Goal: Feedback & Contribution: Contribute content

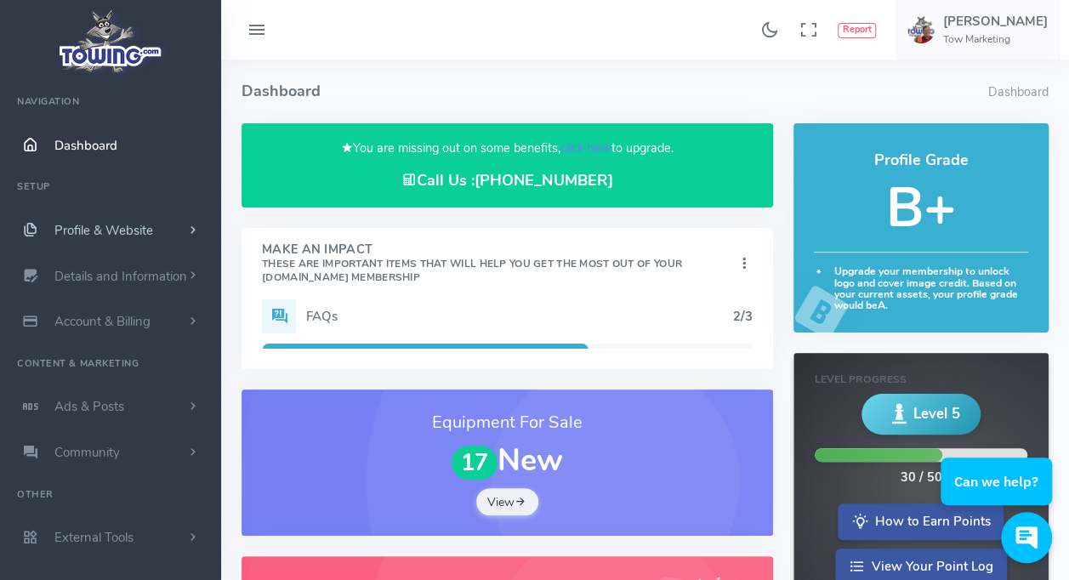
click at [92, 228] on span "Profile & Website" at bounding box center [103, 230] width 99 height 17
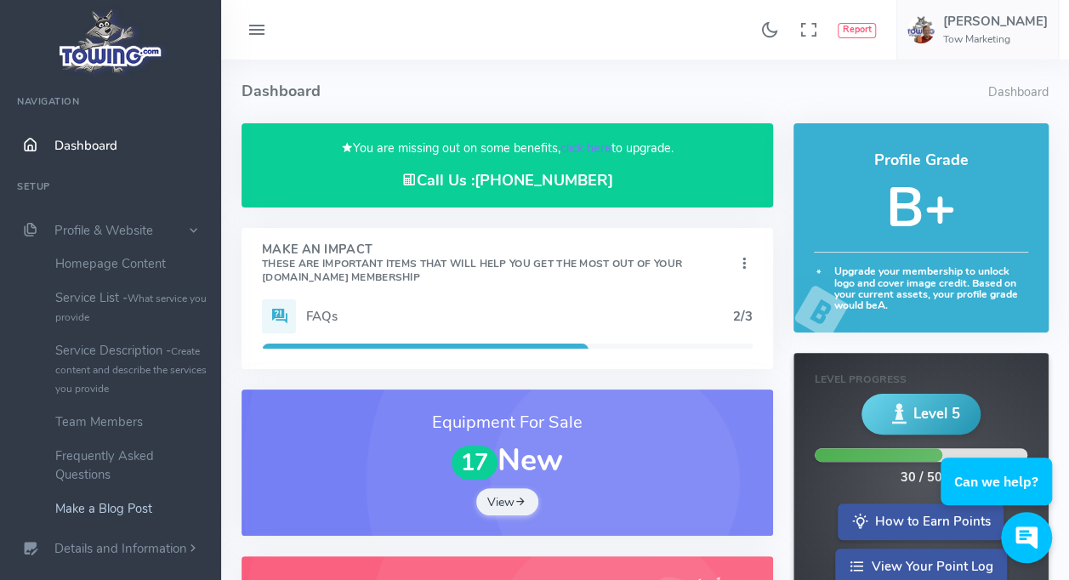
click at [121, 509] on link "Make a Blog Post" at bounding box center [132, 508] width 179 height 34
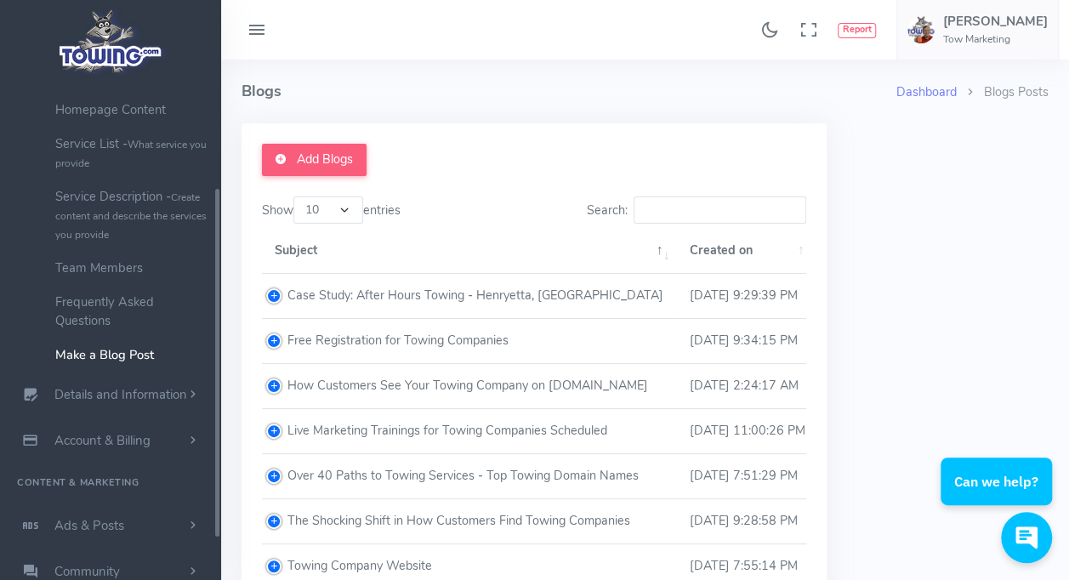
scroll to position [154, 0]
click at [569, 387] on td "How Customers See Your Towing Company on [DOMAIN_NAME]" at bounding box center [469, 386] width 414 height 45
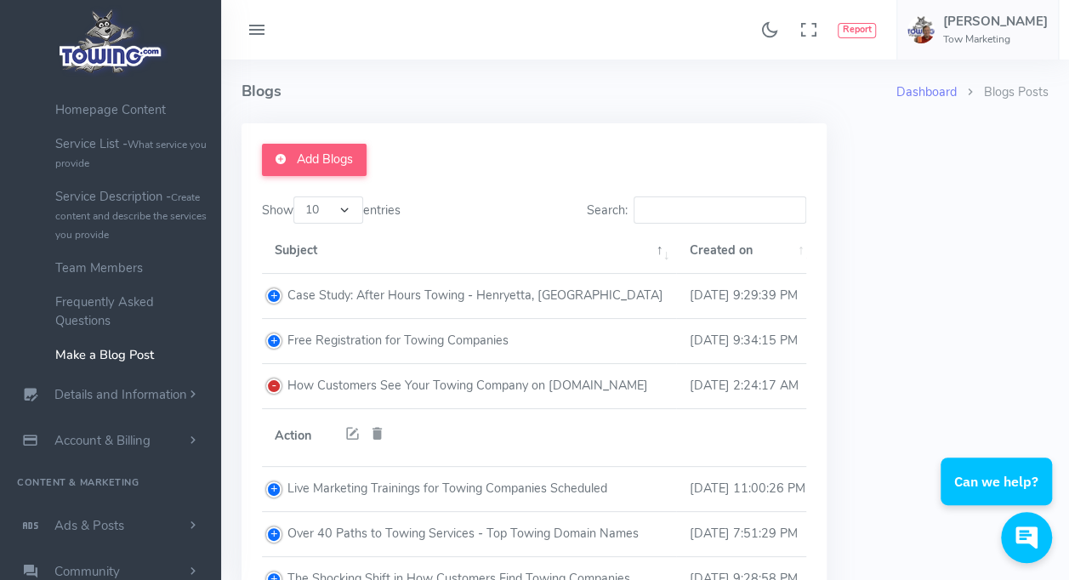
click at [347, 434] on icon at bounding box center [352, 434] width 16 height 22
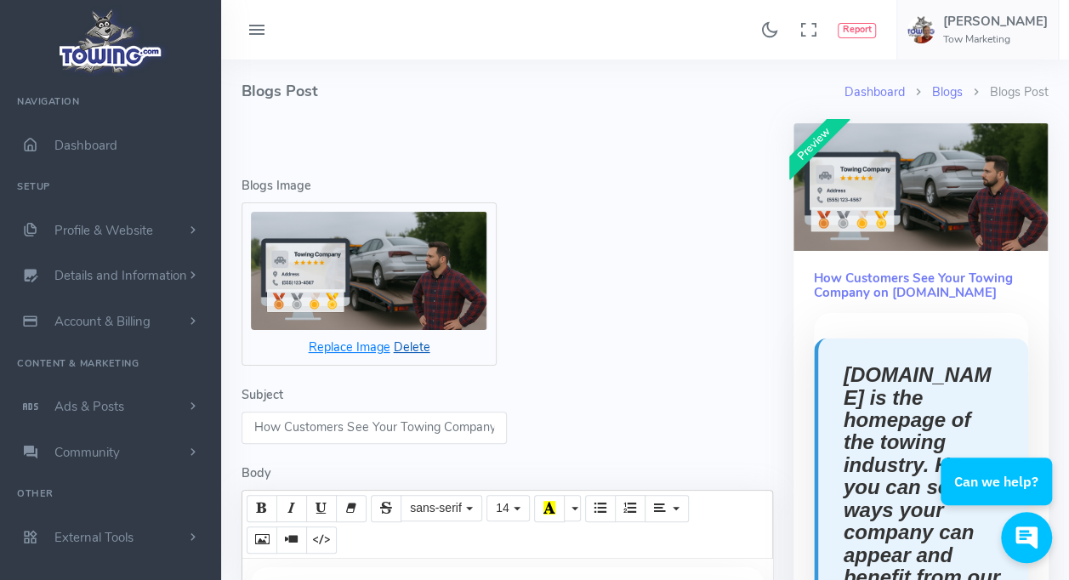
click at [410, 348] on icon "Delete" at bounding box center [412, 346] width 37 height 17
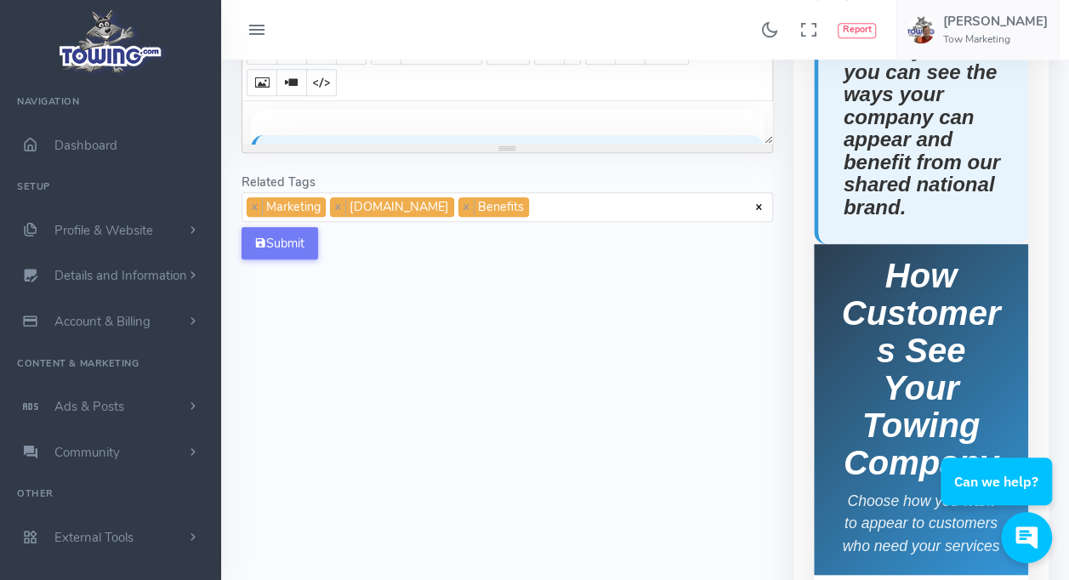
scroll to position [449, 0]
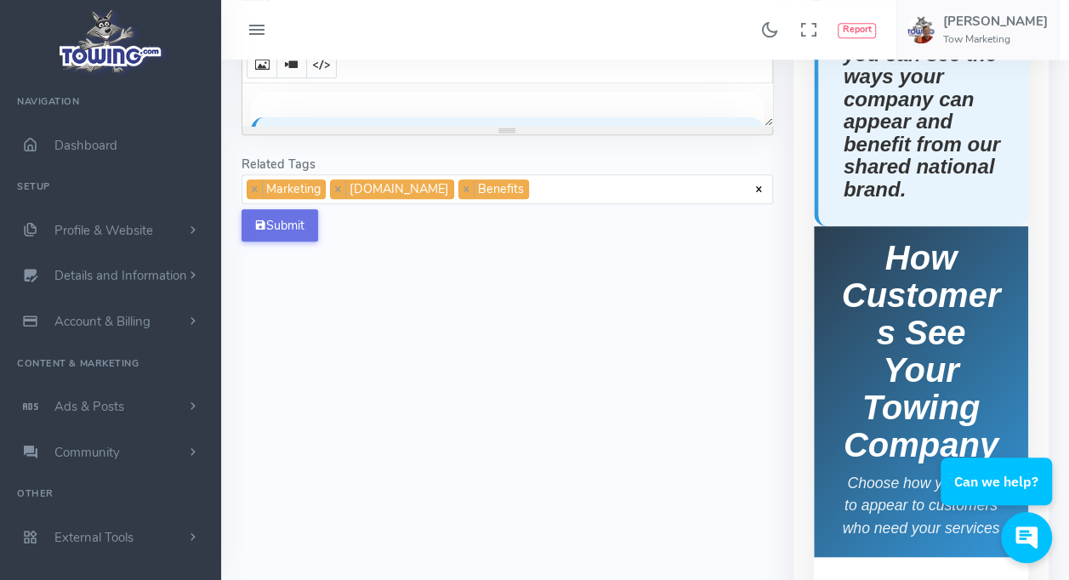
click at [273, 223] on button "Submit" at bounding box center [279, 225] width 77 height 32
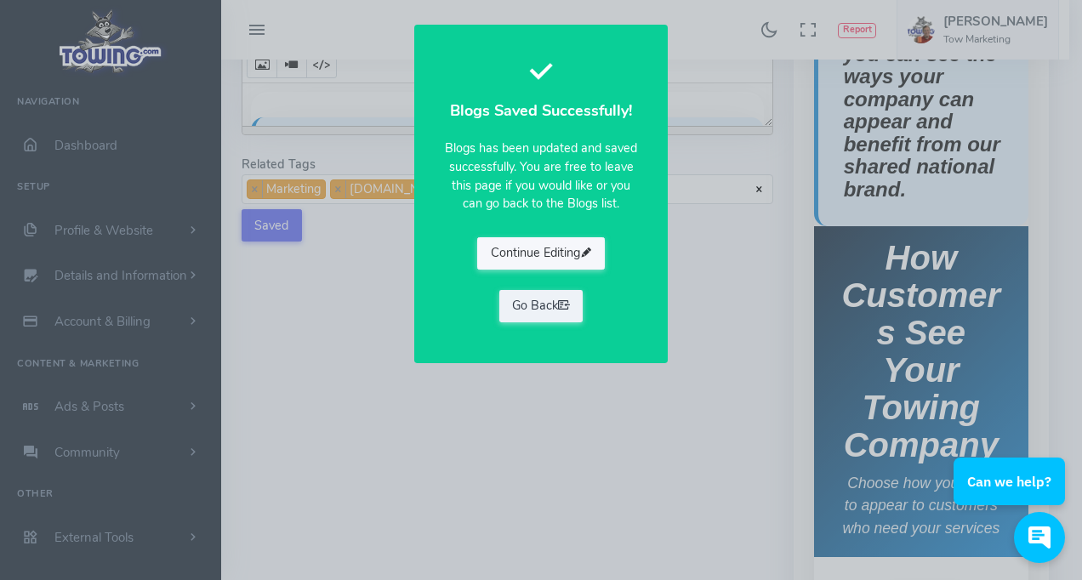
click at [542, 250] on button "Continue Editing" at bounding box center [541, 253] width 128 height 32
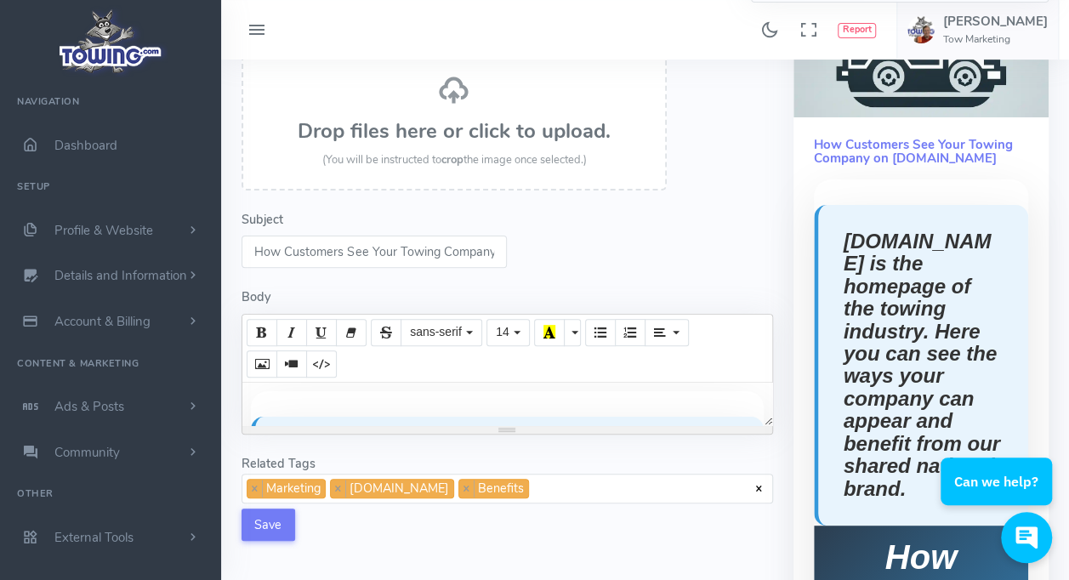
scroll to position [191, 0]
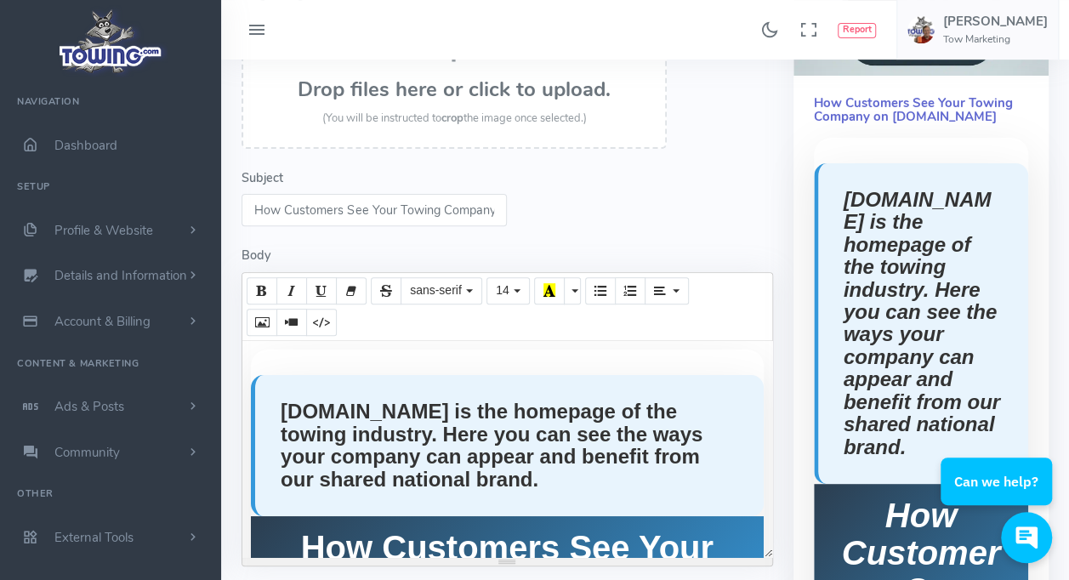
drag, startPoint x: 767, startPoint y: 375, endPoint x: 805, endPoint y: 563, distance: 191.8
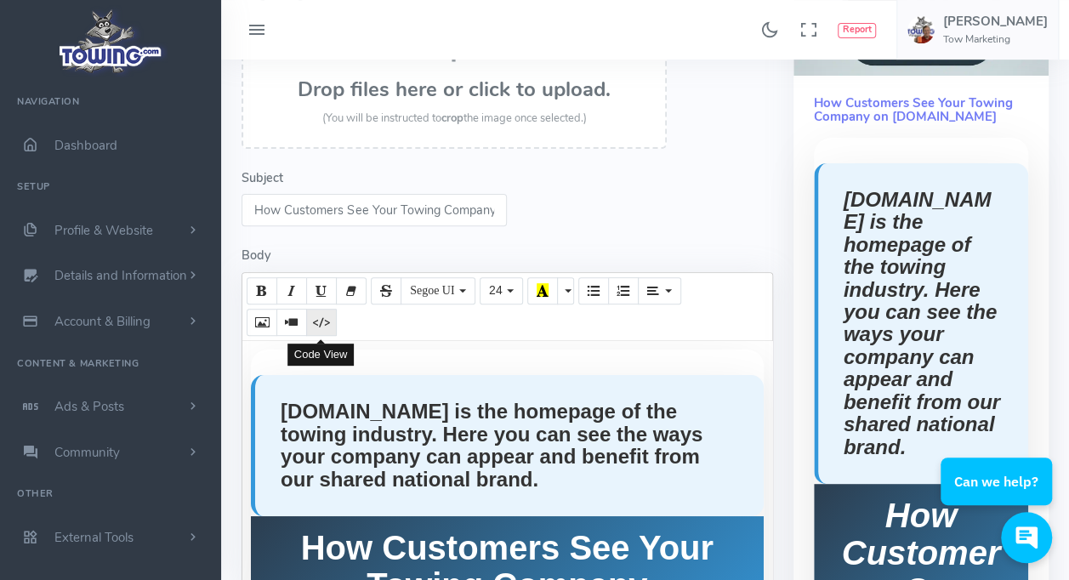
click at [326, 324] on button "Code View" at bounding box center [321, 322] width 31 height 27
type textarea "<style> .blog-img { object-fit: cover; object-position: center; clip-path: inse…"
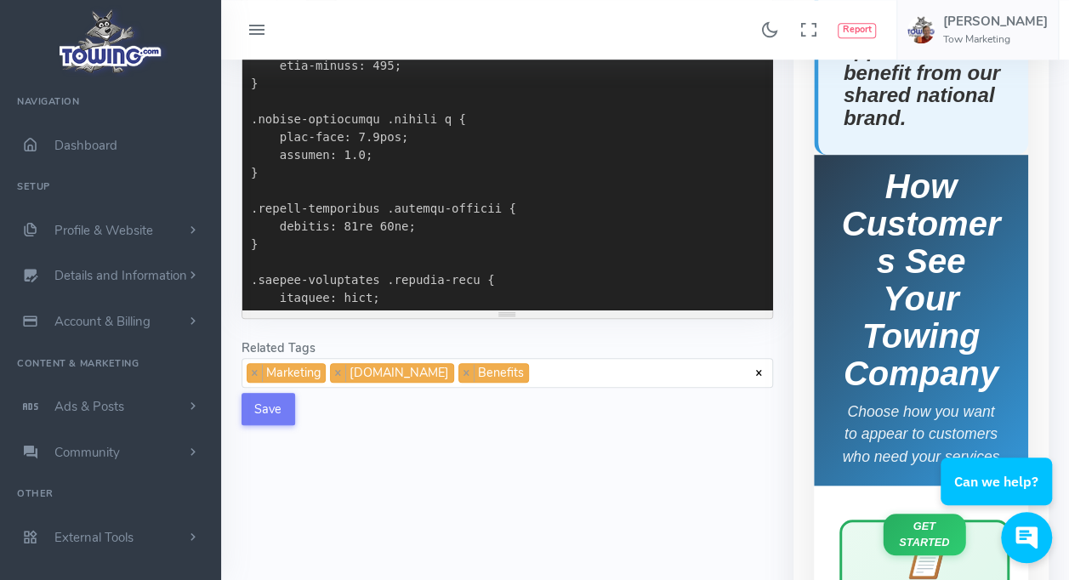
scroll to position [0, 0]
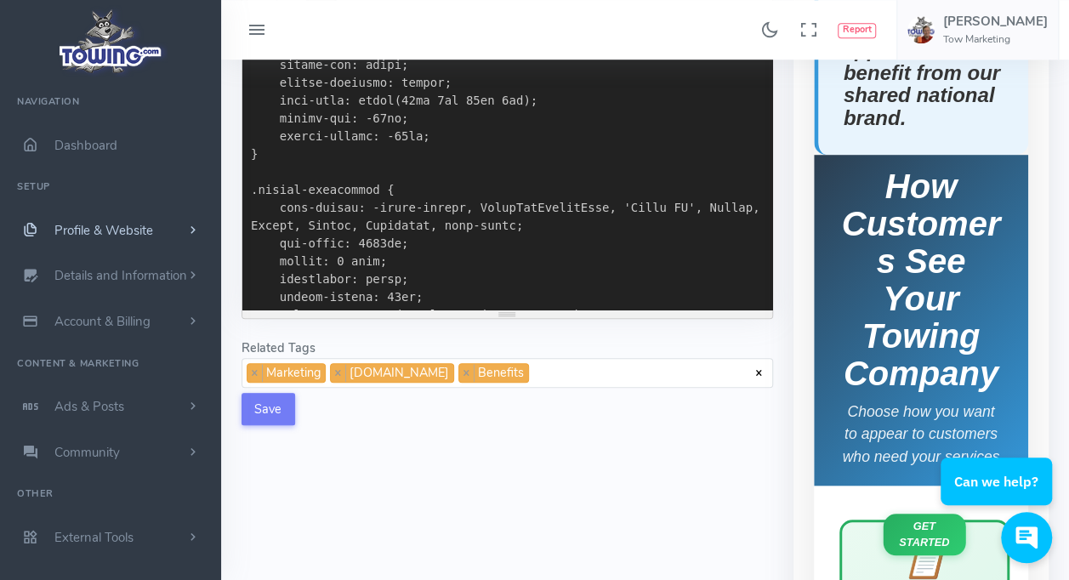
click at [124, 232] on span "Profile & Website" at bounding box center [103, 230] width 99 height 17
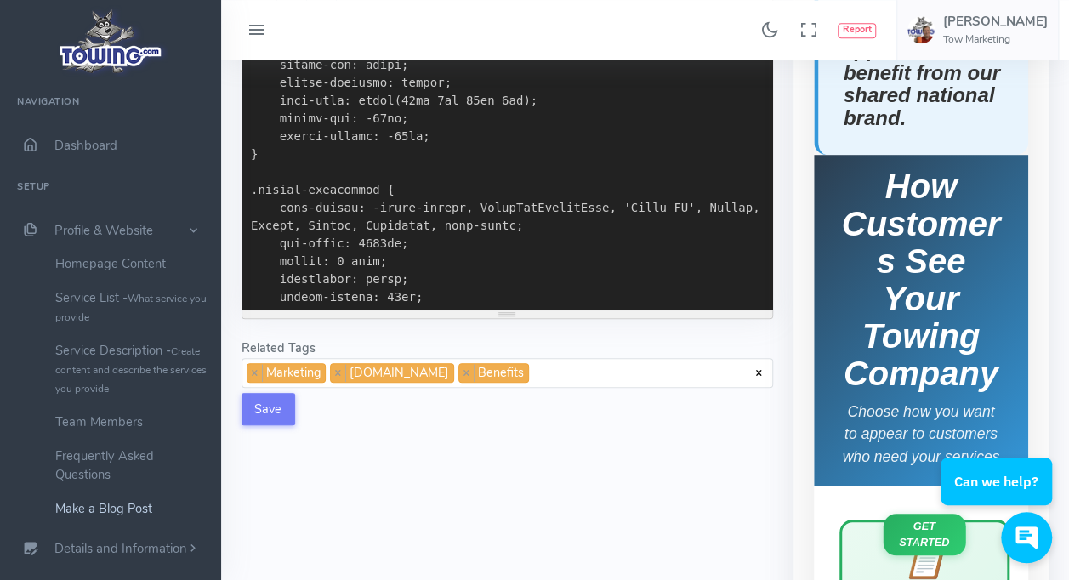
click at [100, 506] on link "Make a Blog Post" at bounding box center [132, 508] width 179 height 34
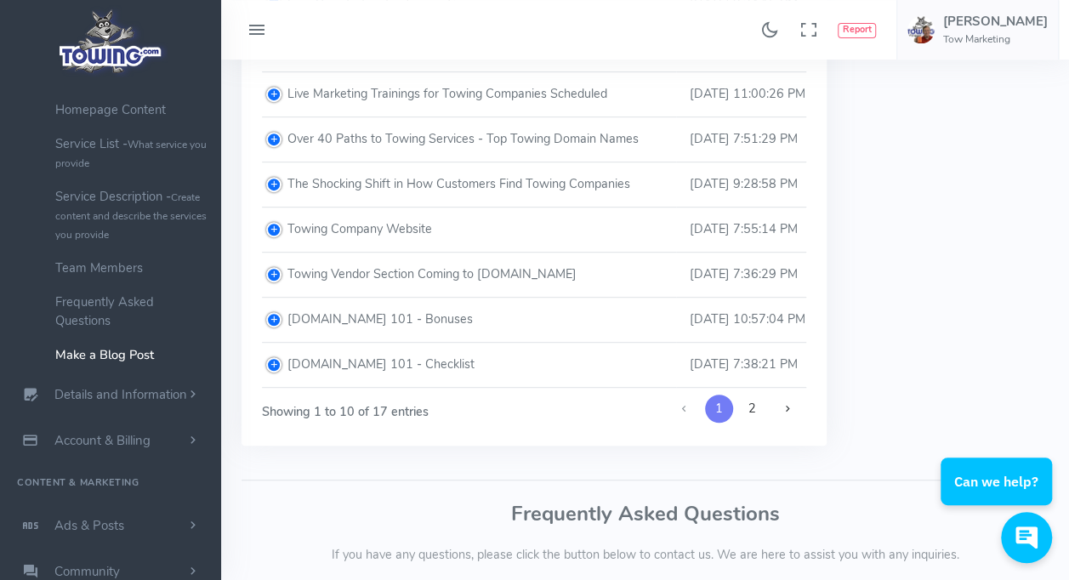
scroll to position [347, 0]
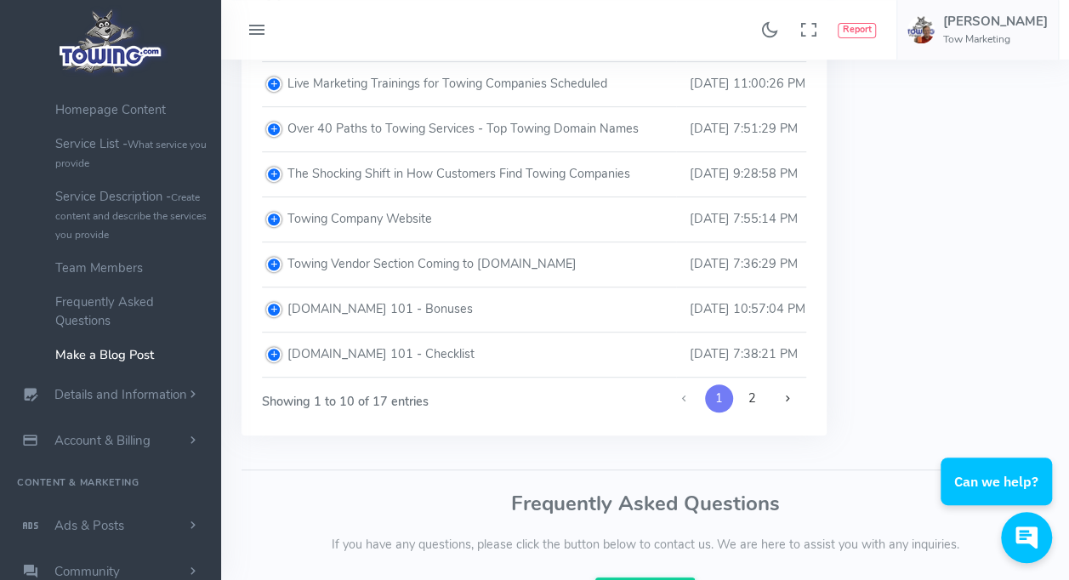
click at [520, 264] on td "Towing Vendor Section Coming to [DOMAIN_NAME]" at bounding box center [469, 264] width 414 height 45
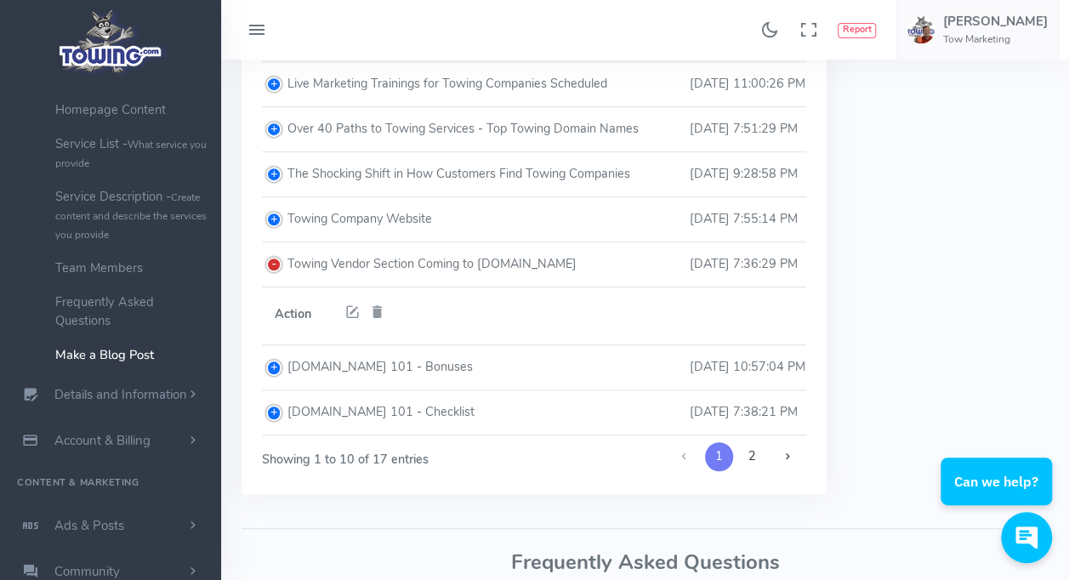
click at [355, 309] on icon at bounding box center [352, 313] width 16 height 22
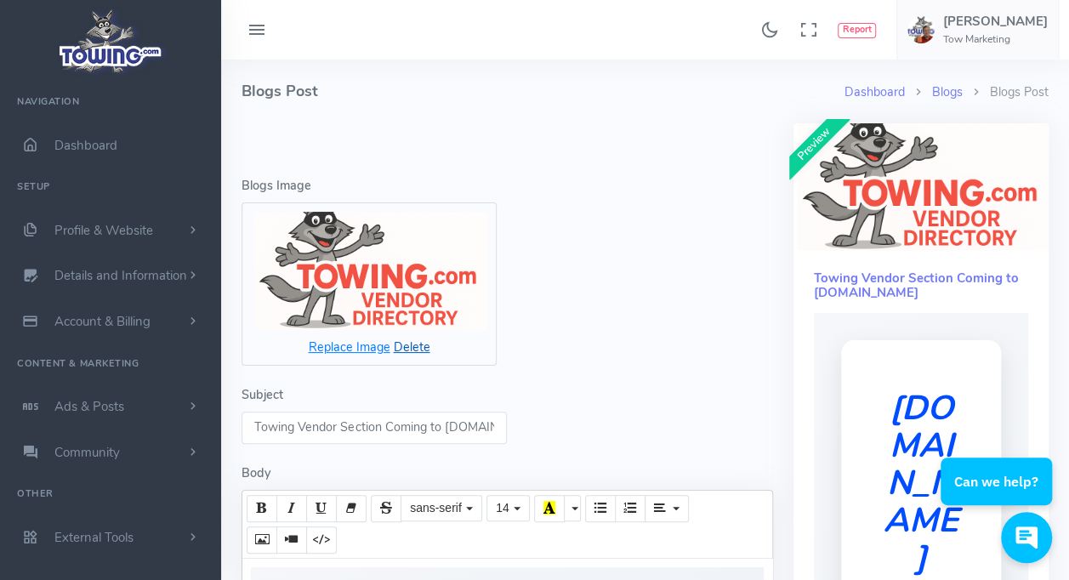
click at [407, 347] on icon "Delete" at bounding box center [412, 346] width 37 height 17
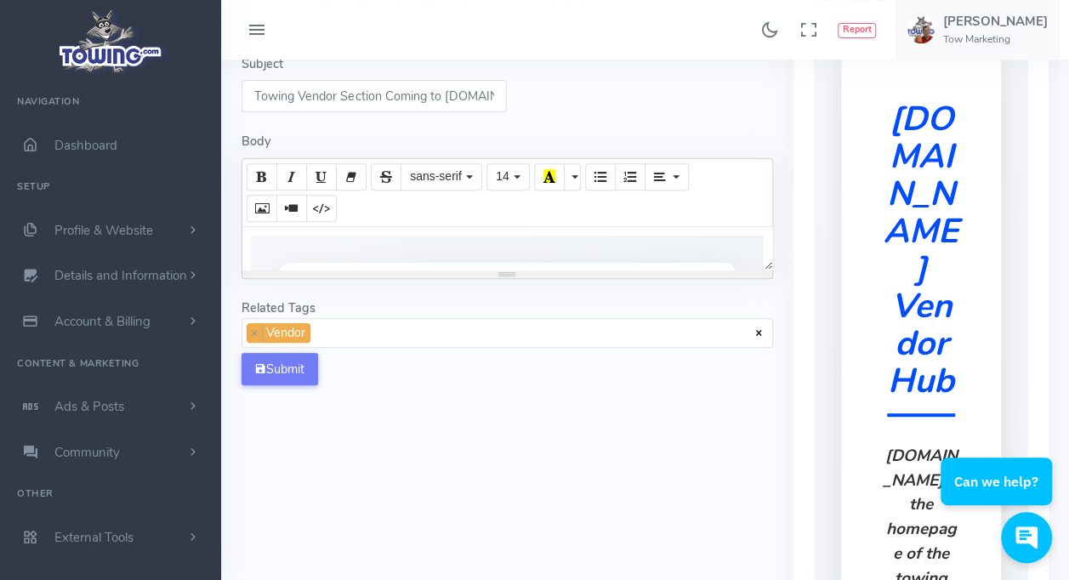
scroll to position [257, 0]
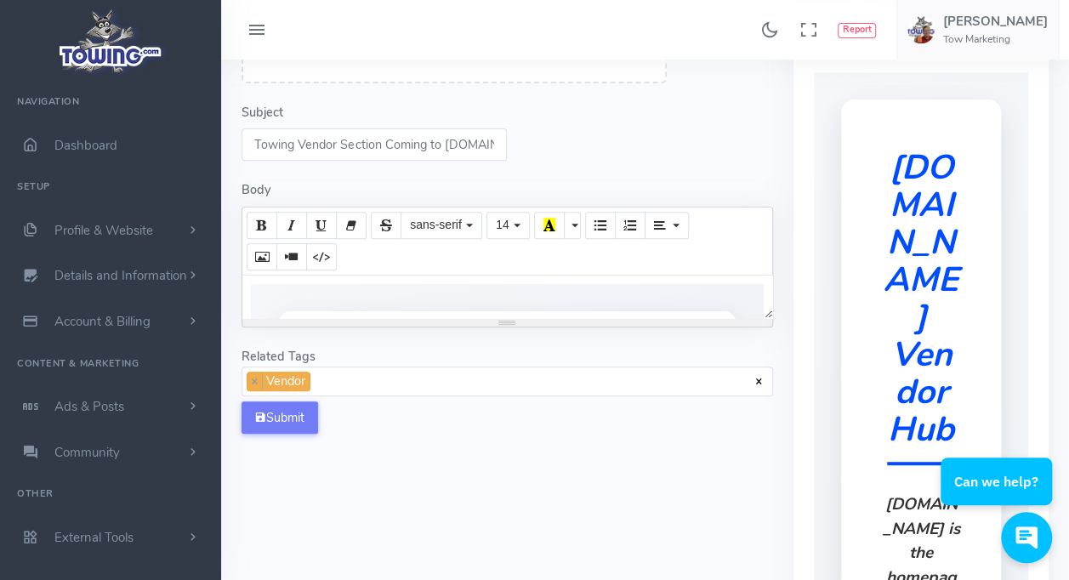
click at [384, 371] on span "× × Vendor" at bounding box center [506, 381] width 531 height 31
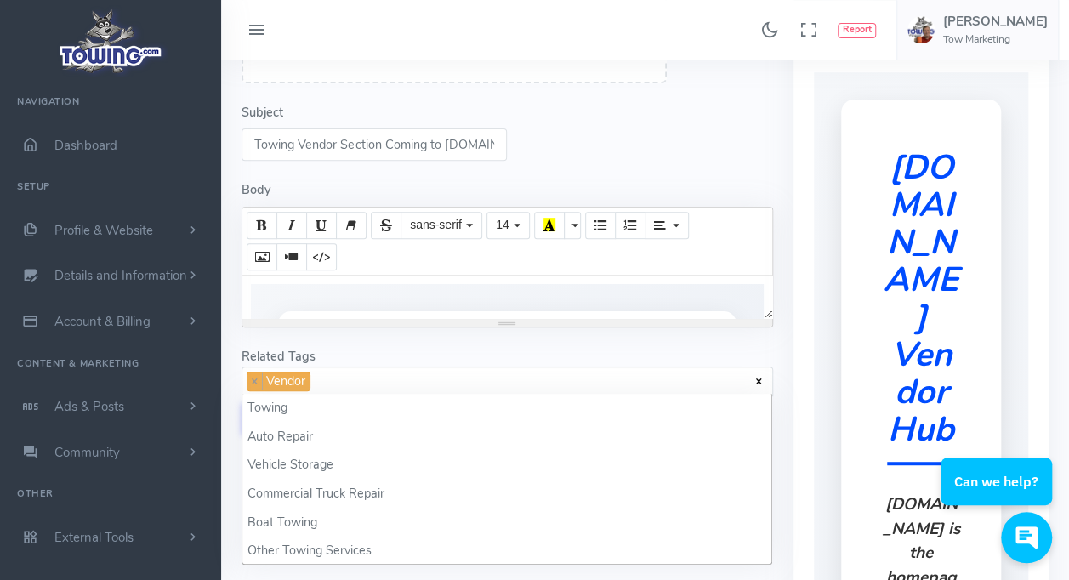
scroll to position [1627, 0]
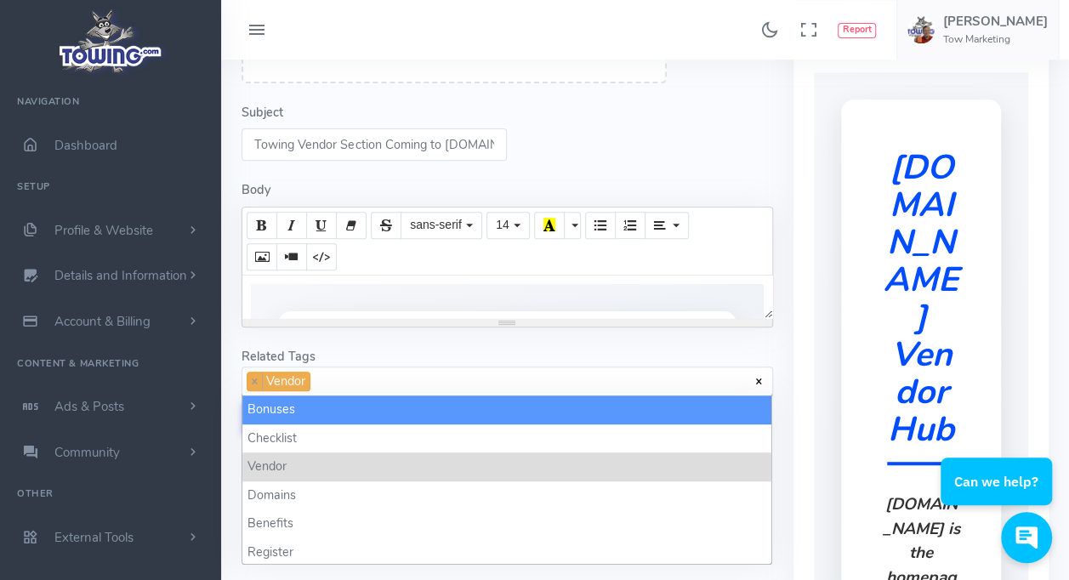
click at [254, 366] on span "× × Vendor" at bounding box center [506, 381] width 531 height 31
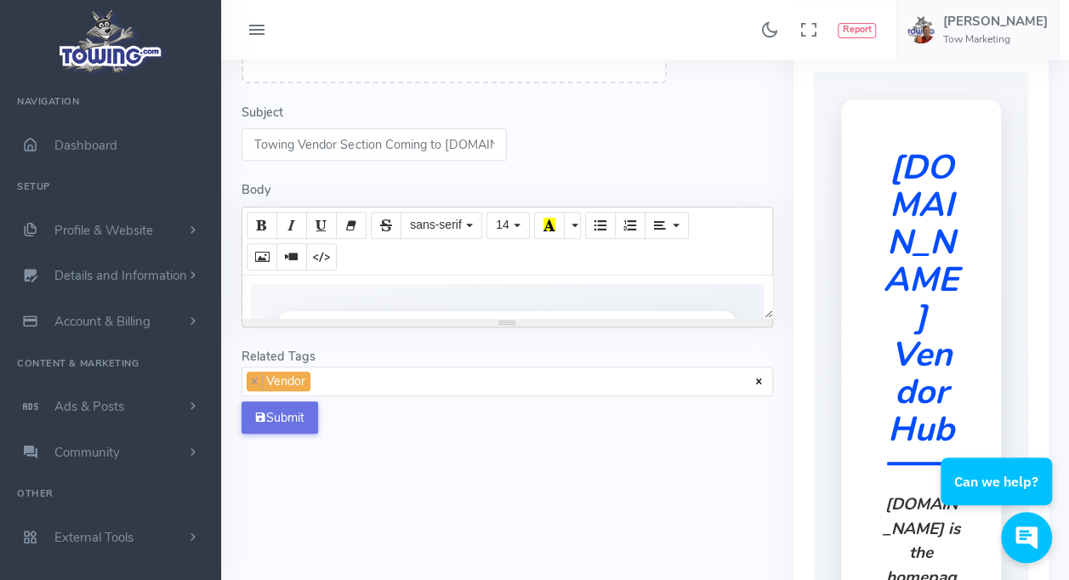
drag, startPoint x: 223, startPoint y: 366, endPoint x: 277, endPoint y: 425, distance: 80.6
click at [277, 425] on button "Submit" at bounding box center [279, 417] width 77 height 32
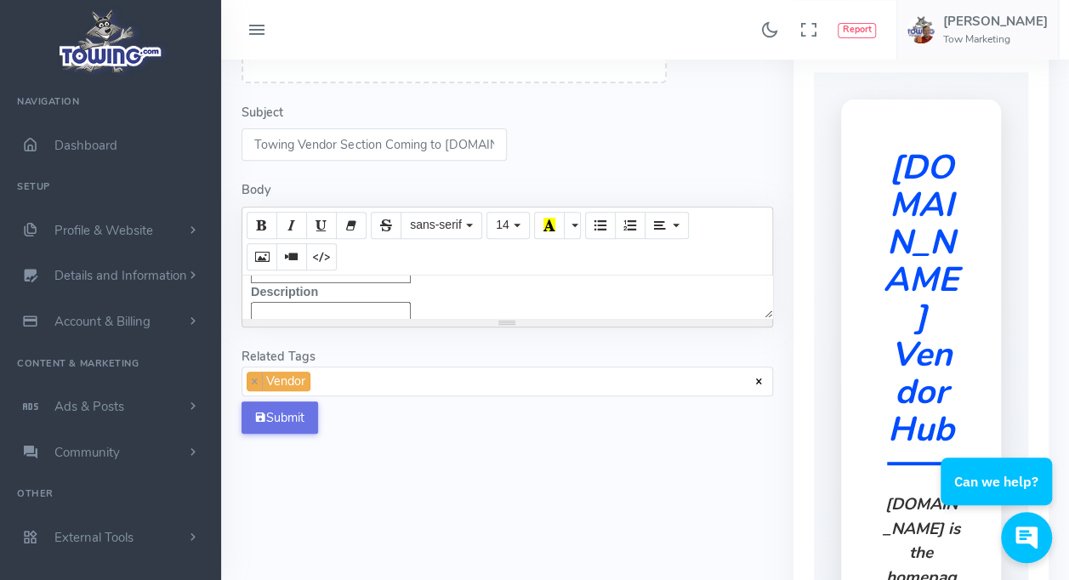
click at [277, 425] on button "Submit" at bounding box center [279, 417] width 77 height 32
click at [327, 260] on button "Code View" at bounding box center [321, 256] width 31 height 27
type textarea "<section style="padding: 2rem; background: linear-gradient(135deg, #f5f7fa 0%, …"
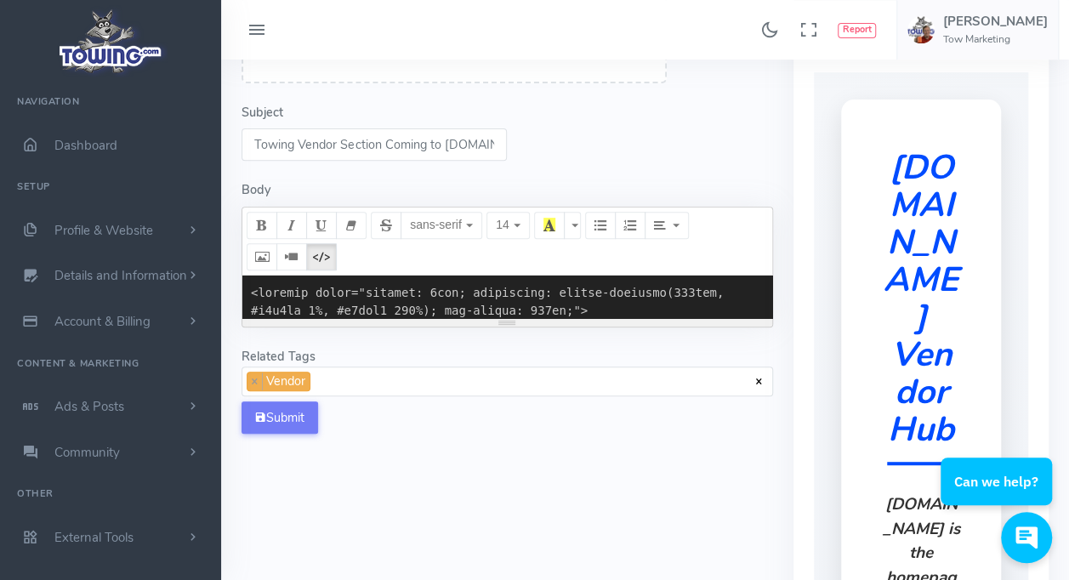
scroll to position [11902, 0]
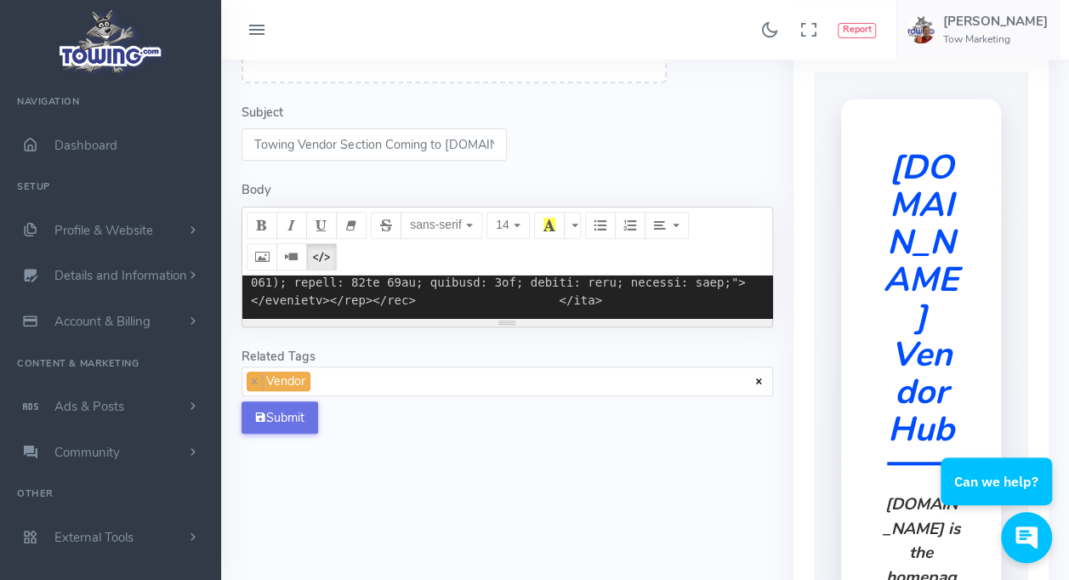
click at [281, 419] on button "Submit" at bounding box center [279, 417] width 77 height 32
drag, startPoint x: 512, startPoint y: 321, endPoint x: 514, endPoint y: 400, distance: 79.1
click at [506, 324] on div "resize" at bounding box center [507, 323] width 530 height 8
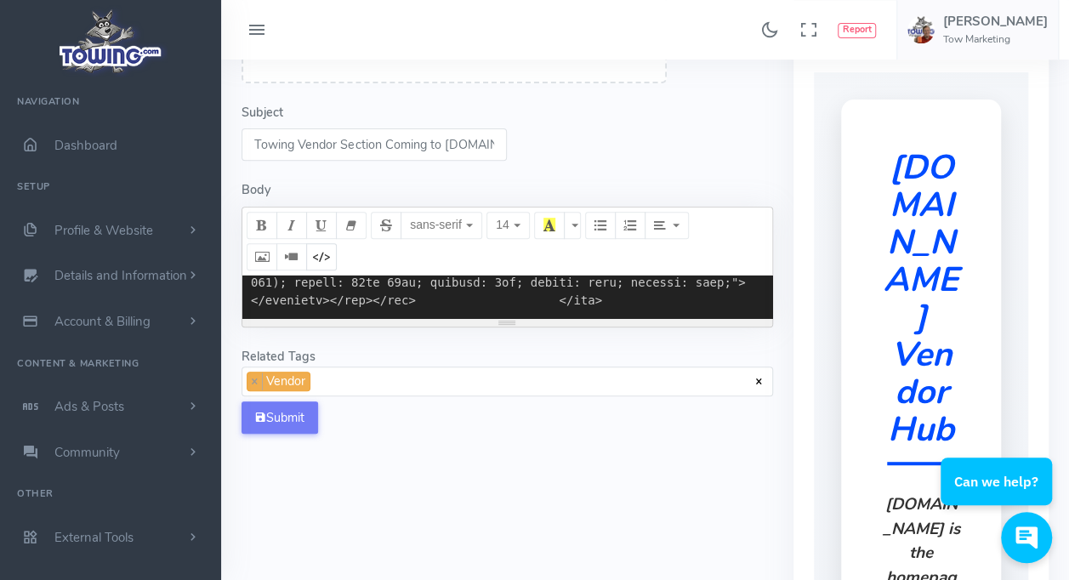
drag, startPoint x: 506, startPoint y: 324, endPoint x: 535, endPoint y: 420, distance: 100.3
click at [321, 262] on icon "Code View" at bounding box center [321, 256] width 12 height 14
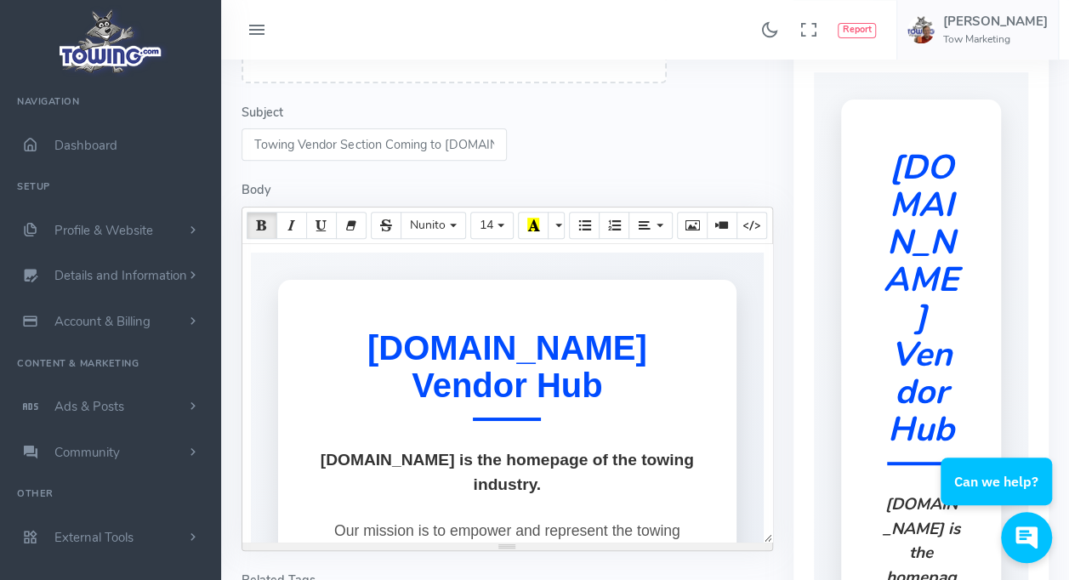
scroll to position [270, 0]
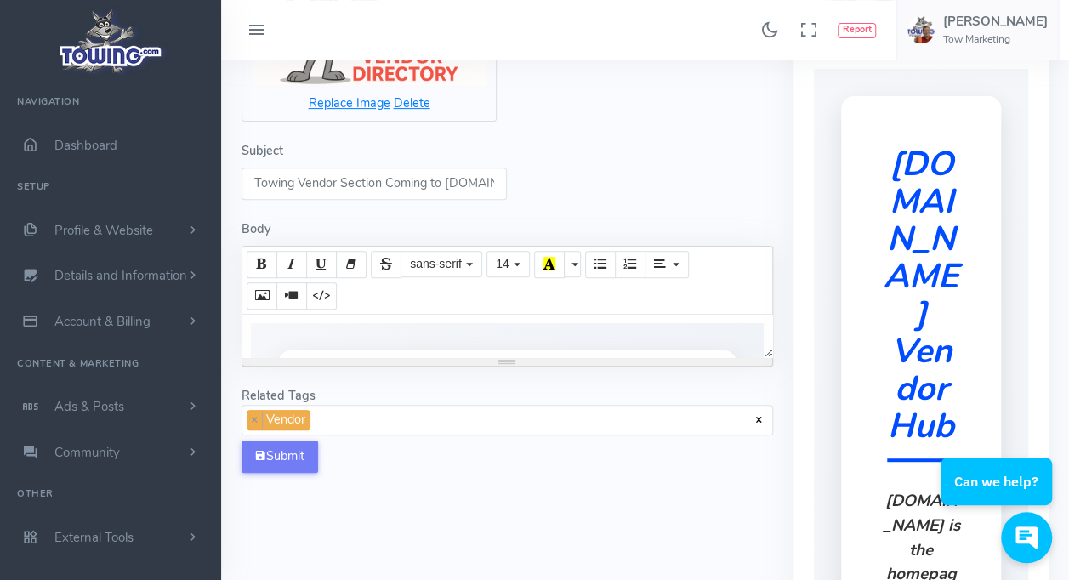
scroll to position [390, 0]
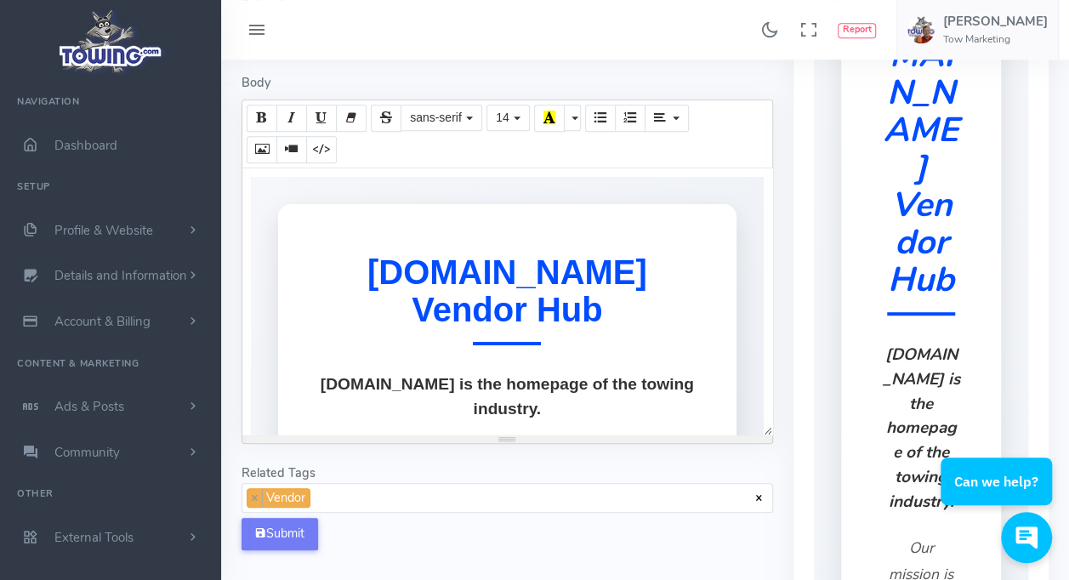
drag, startPoint x: 508, startPoint y: 213, endPoint x: 579, endPoint y: 436, distance: 234.5
click at [579, 436] on div "resize" at bounding box center [507, 439] width 530 height 8
click at [320, 150] on icon "Code View" at bounding box center [321, 149] width 12 height 14
type textarea "<section style="padding: 2rem; background: linear-gradient(135deg, #f5f7fa 0%, …"
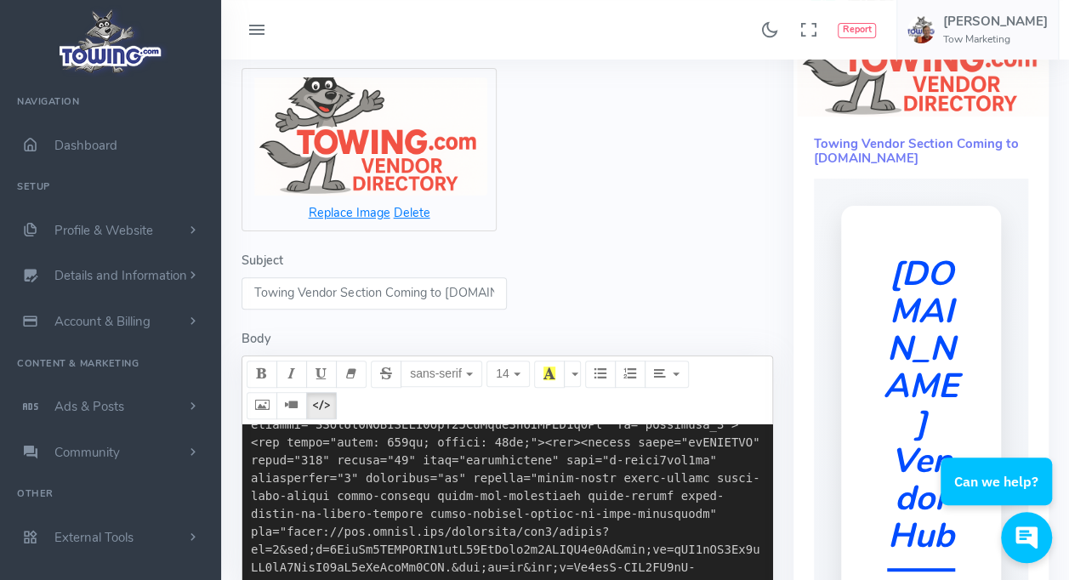
scroll to position [122, 0]
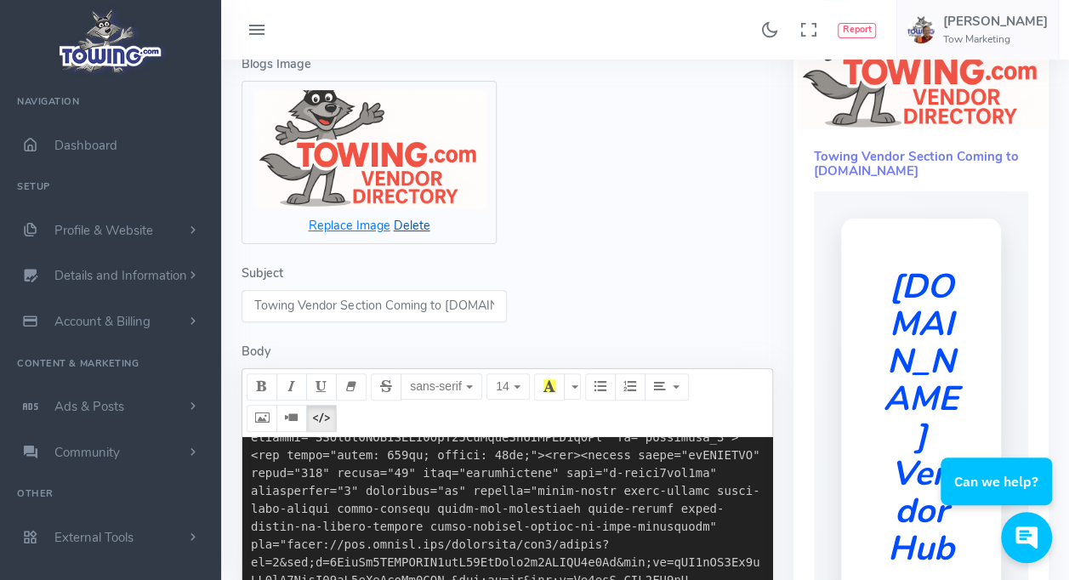
click at [417, 226] on icon "Delete" at bounding box center [412, 225] width 37 height 17
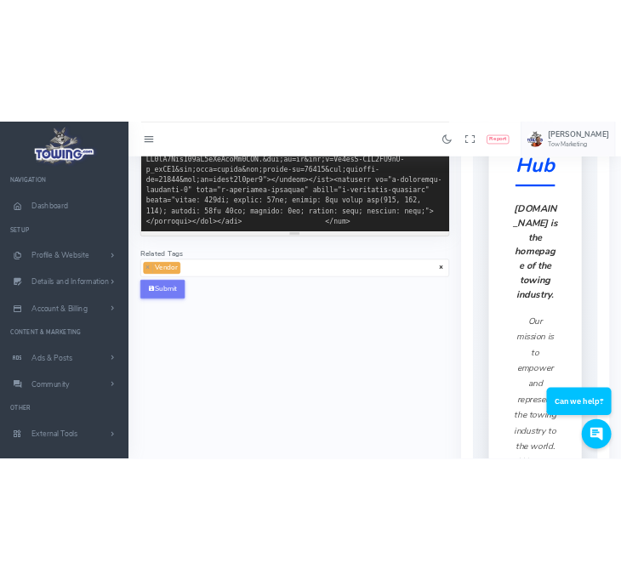
scroll to position [660, 0]
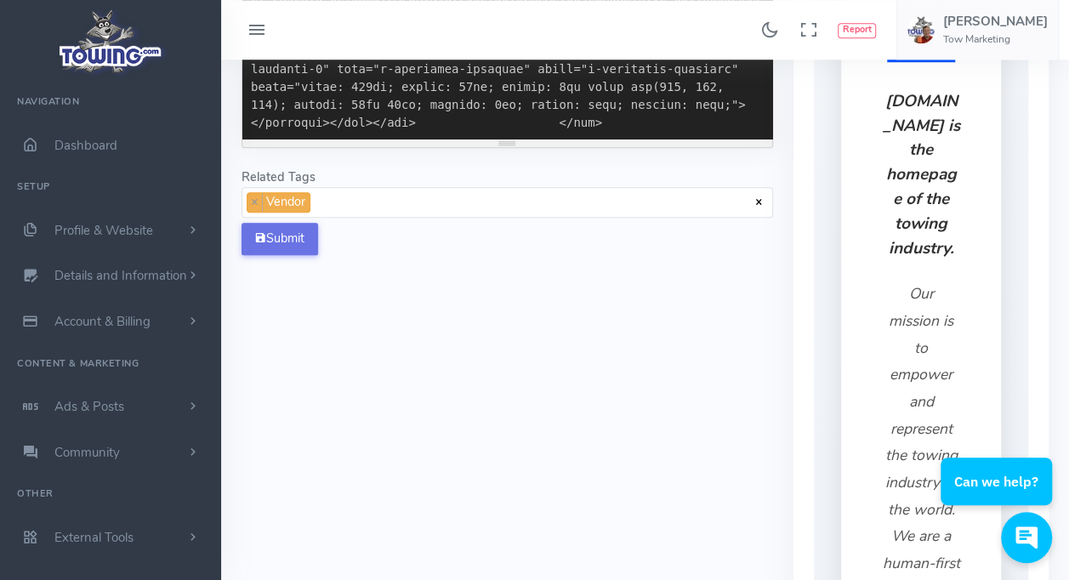
click at [294, 240] on button "Submit" at bounding box center [279, 239] width 77 height 32
click at [274, 240] on button "Submit" at bounding box center [279, 239] width 77 height 32
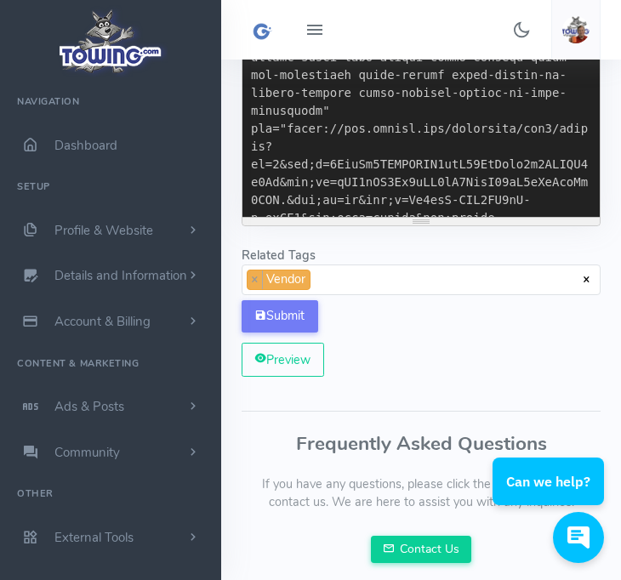
scroll to position [546, 0]
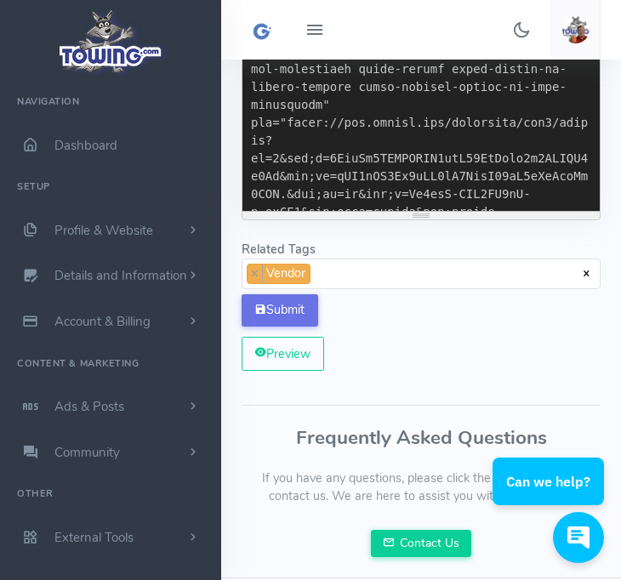
click at [275, 309] on button "Submit" at bounding box center [279, 310] width 77 height 32
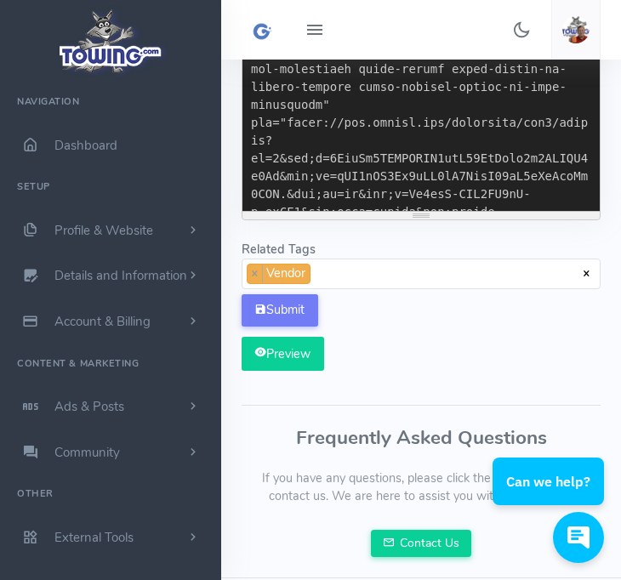
click at [267, 359] on button "Preview" at bounding box center [282, 354] width 82 height 34
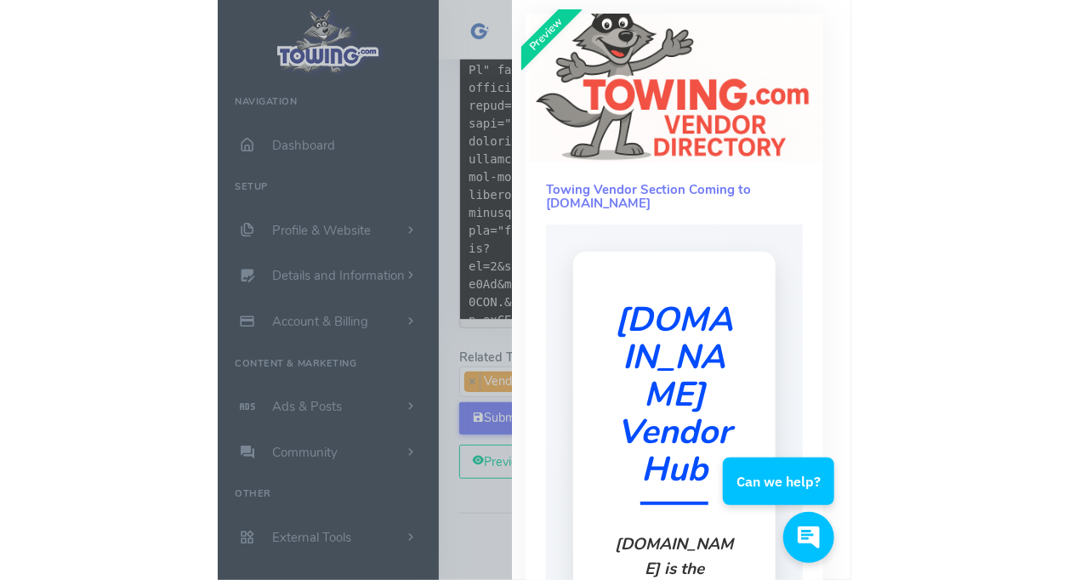
scroll to position [11642, 0]
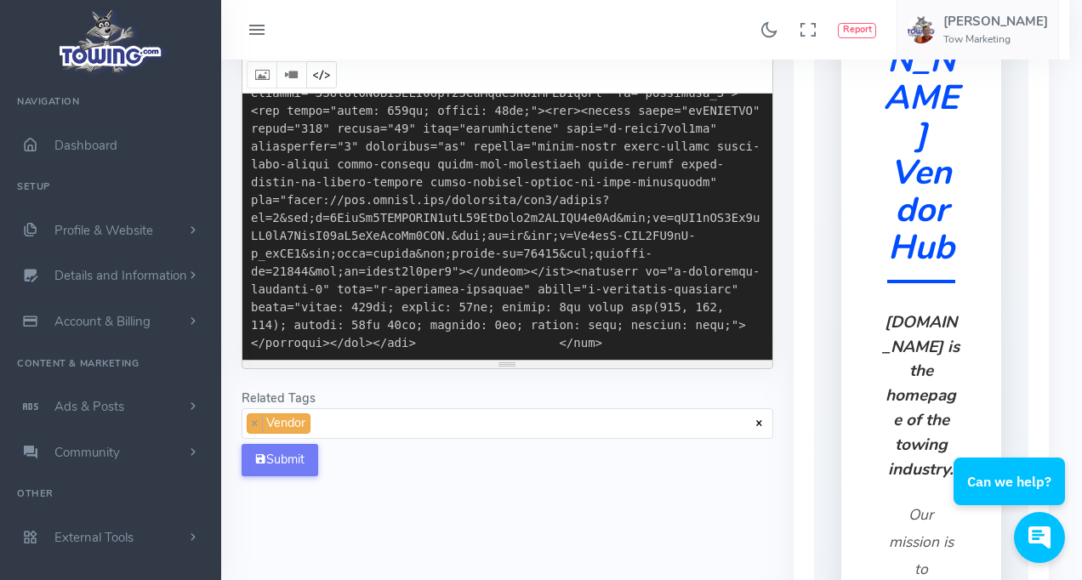
click at [689, 34] on div at bounding box center [541, 290] width 1082 height 580
